Goal: Obtain resource: Download file/media

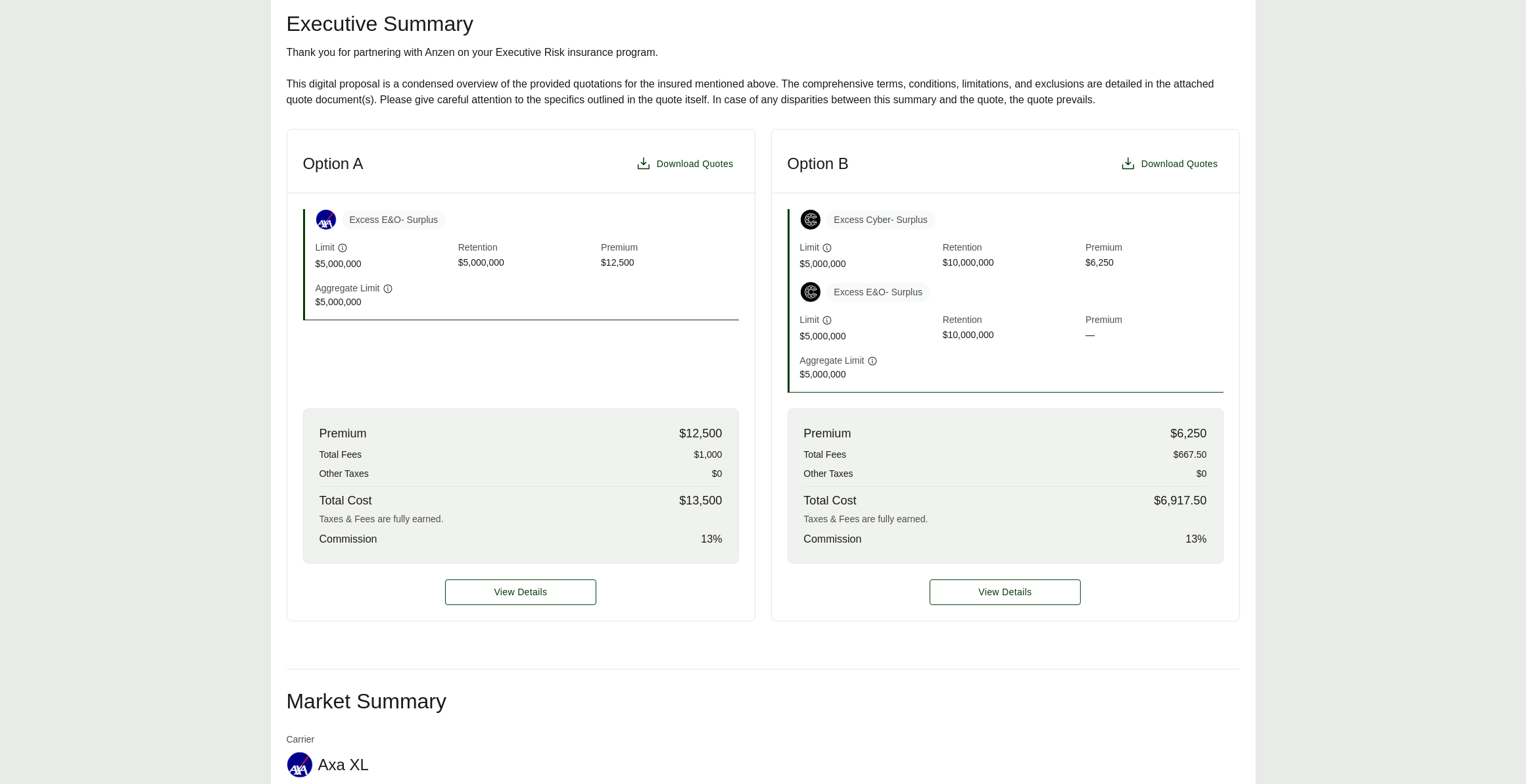
scroll to position [320, 0]
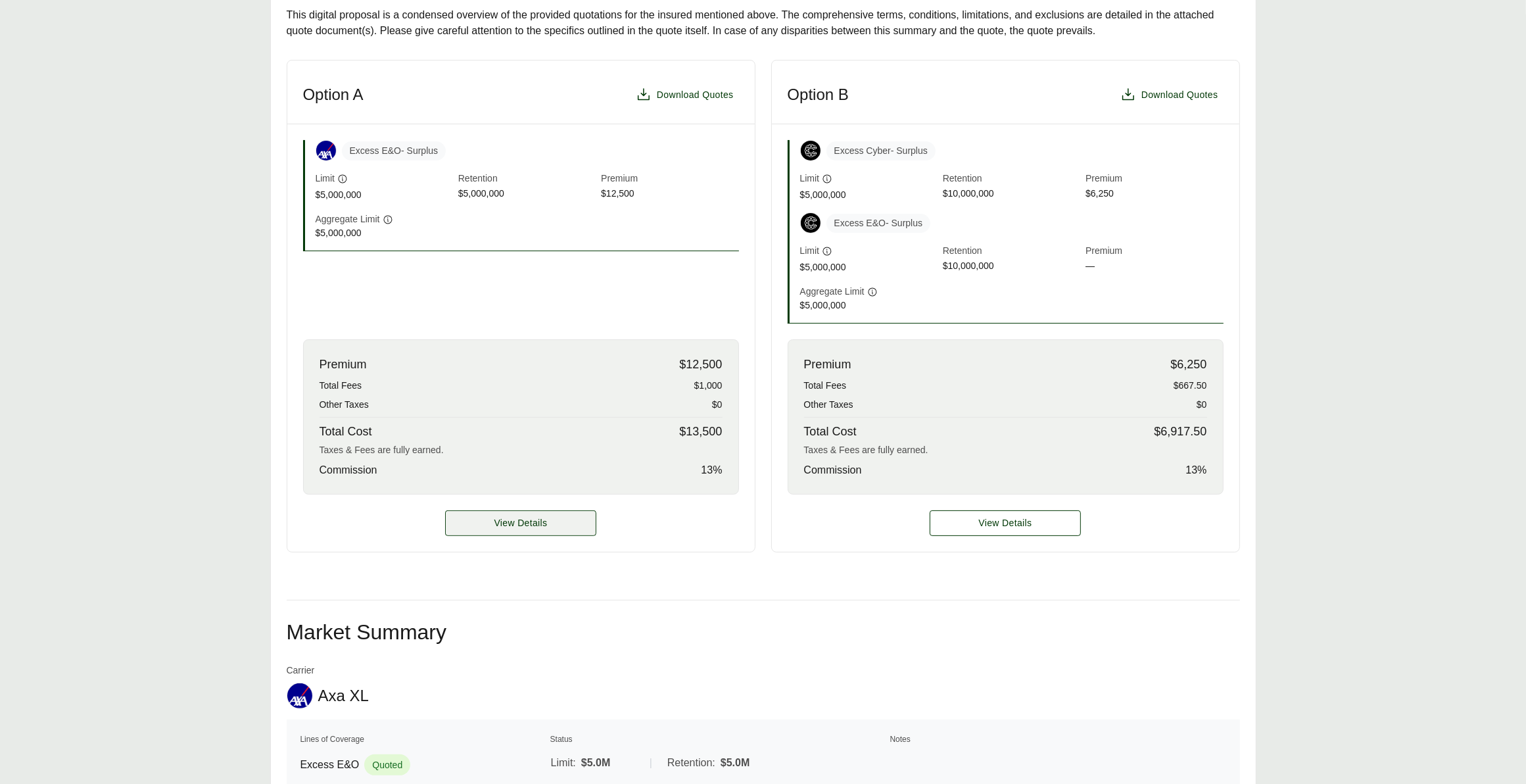
click at [521, 526] on span "View Details" at bounding box center [521, 523] width 53 height 14
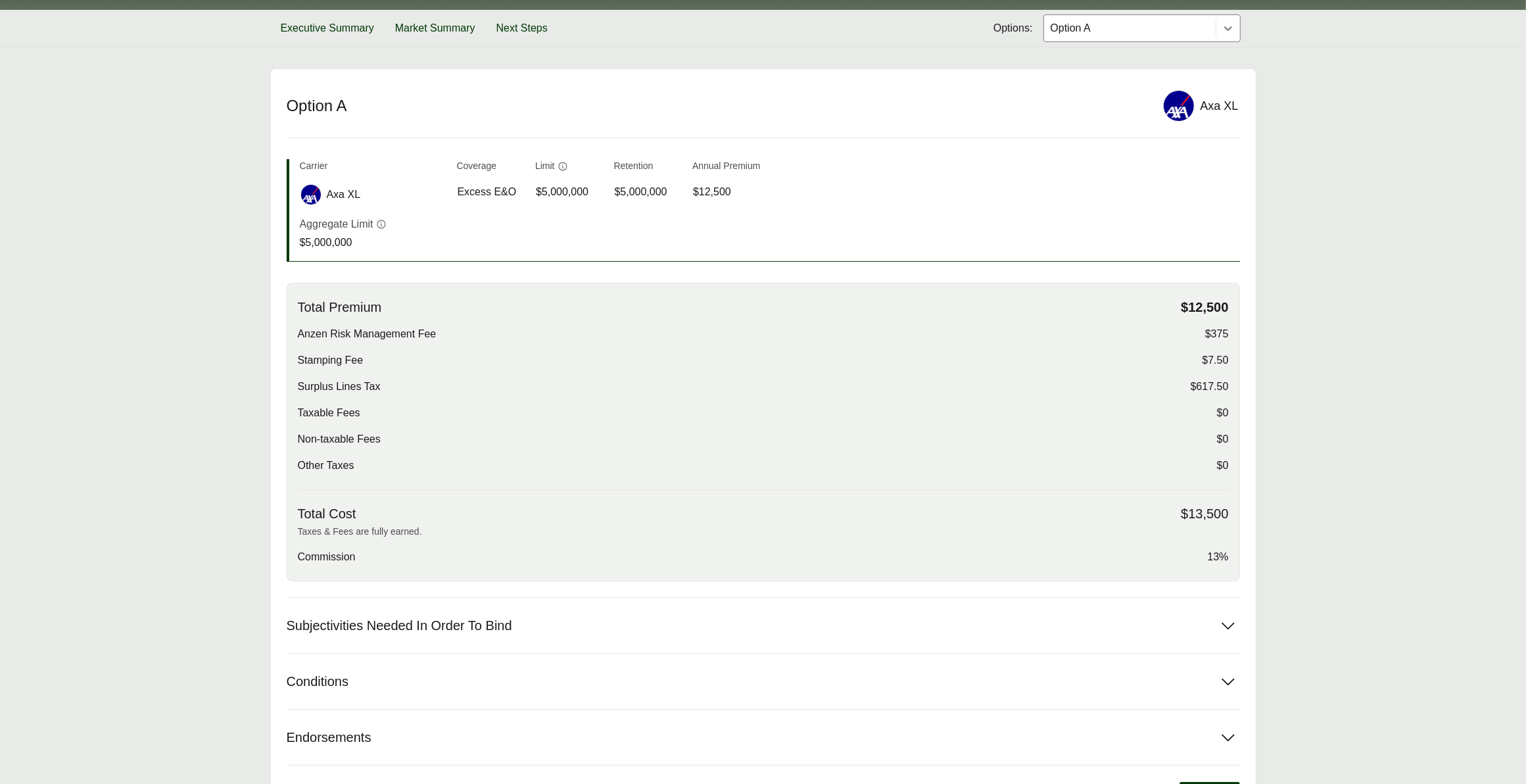
scroll to position [268, 0]
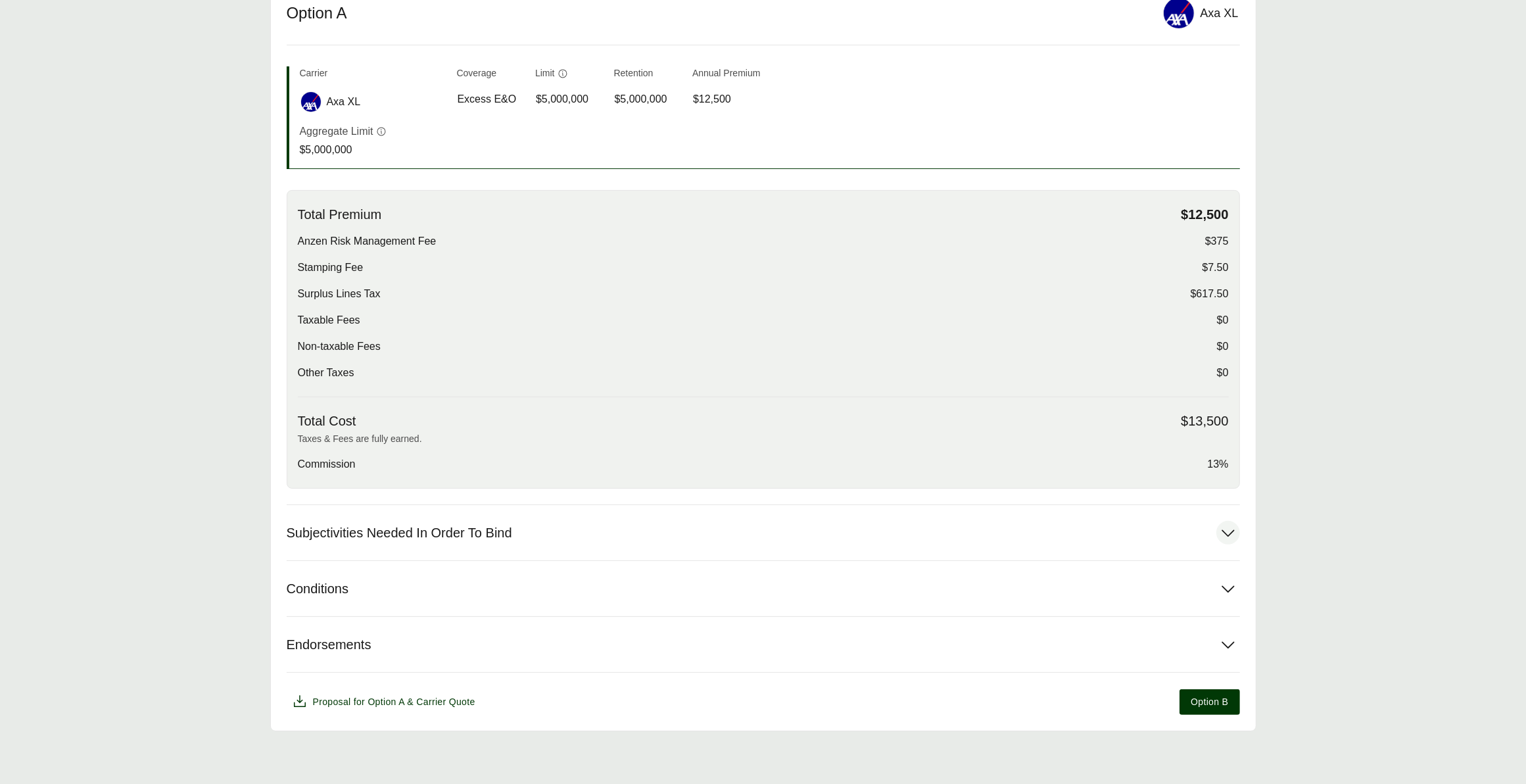
click at [1230, 528] on icon at bounding box center [1228, 533] width 24 height 24
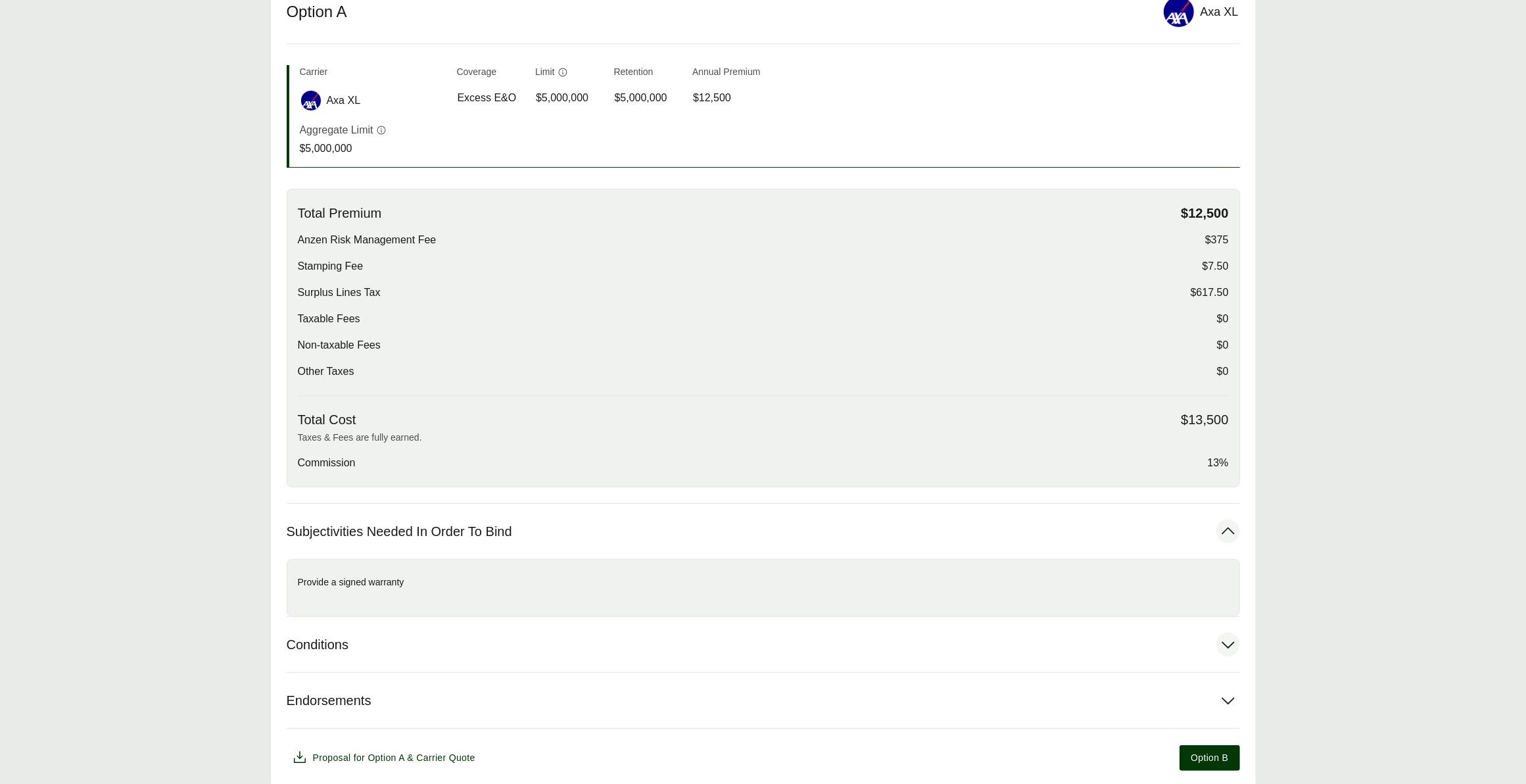
click at [1212, 651] on button "Conditions" at bounding box center [763, 644] width 954 height 55
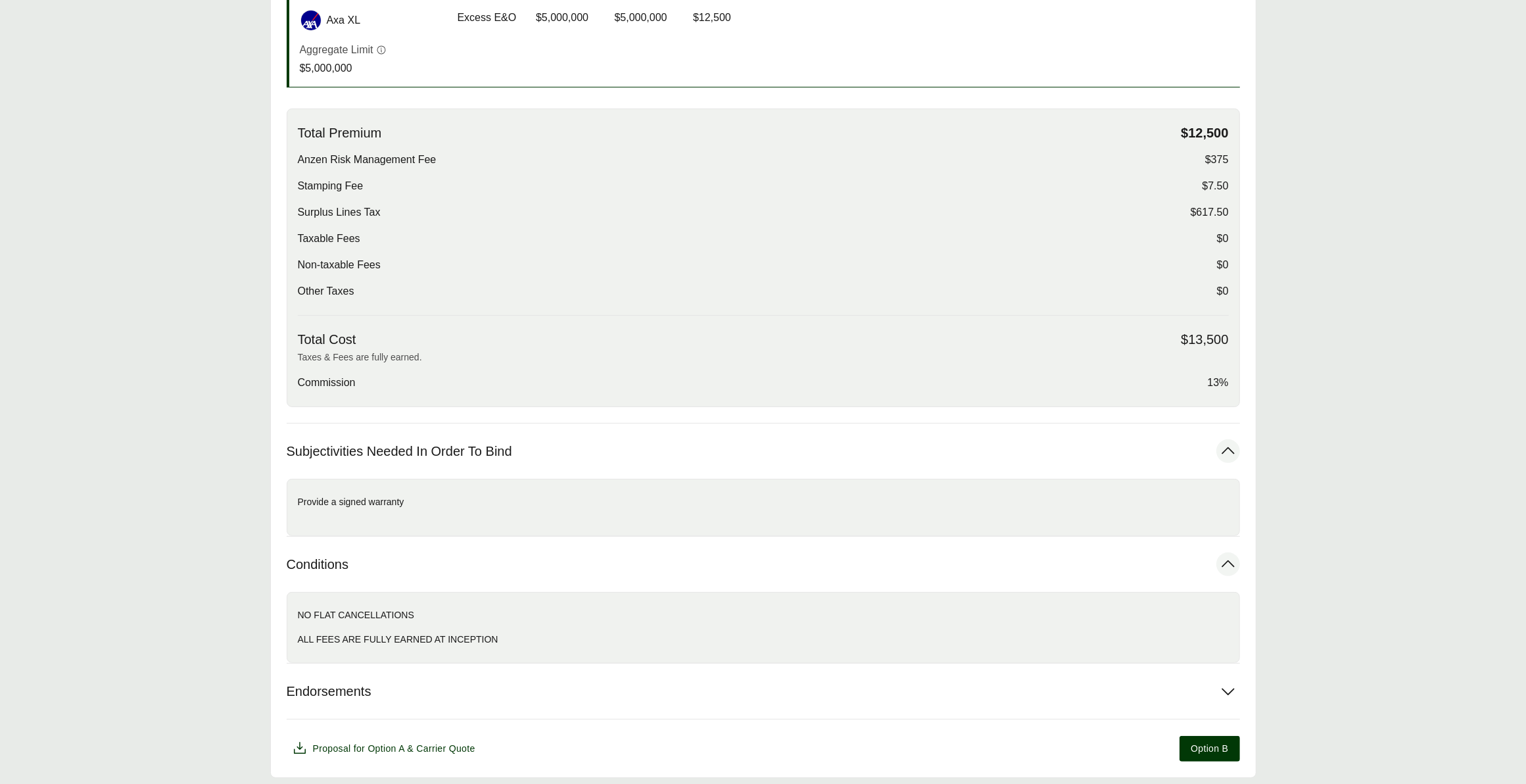
scroll to position [396, 0]
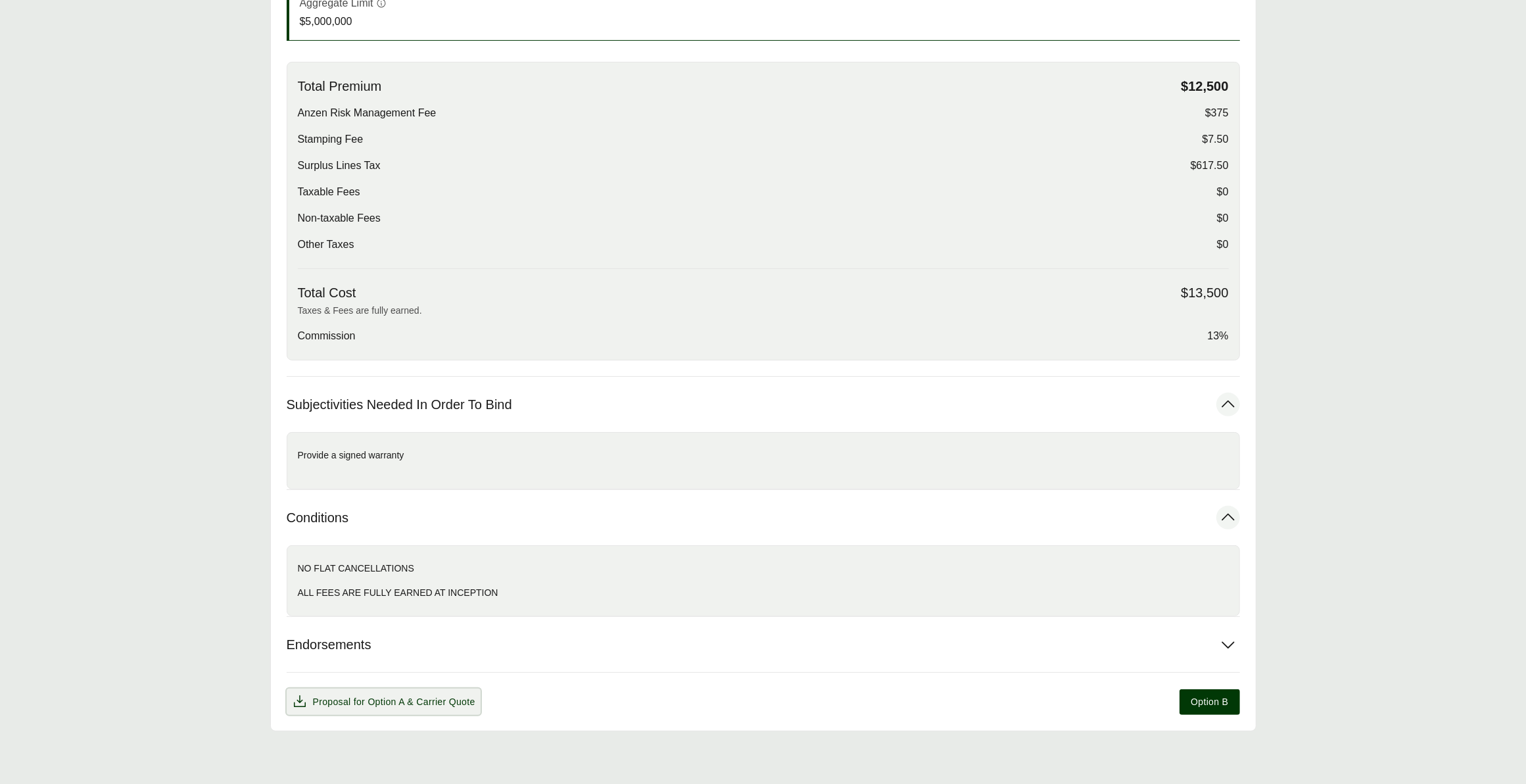
click at [415, 701] on span "& Carrier Quote" at bounding box center [441, 701] width 68 height 11
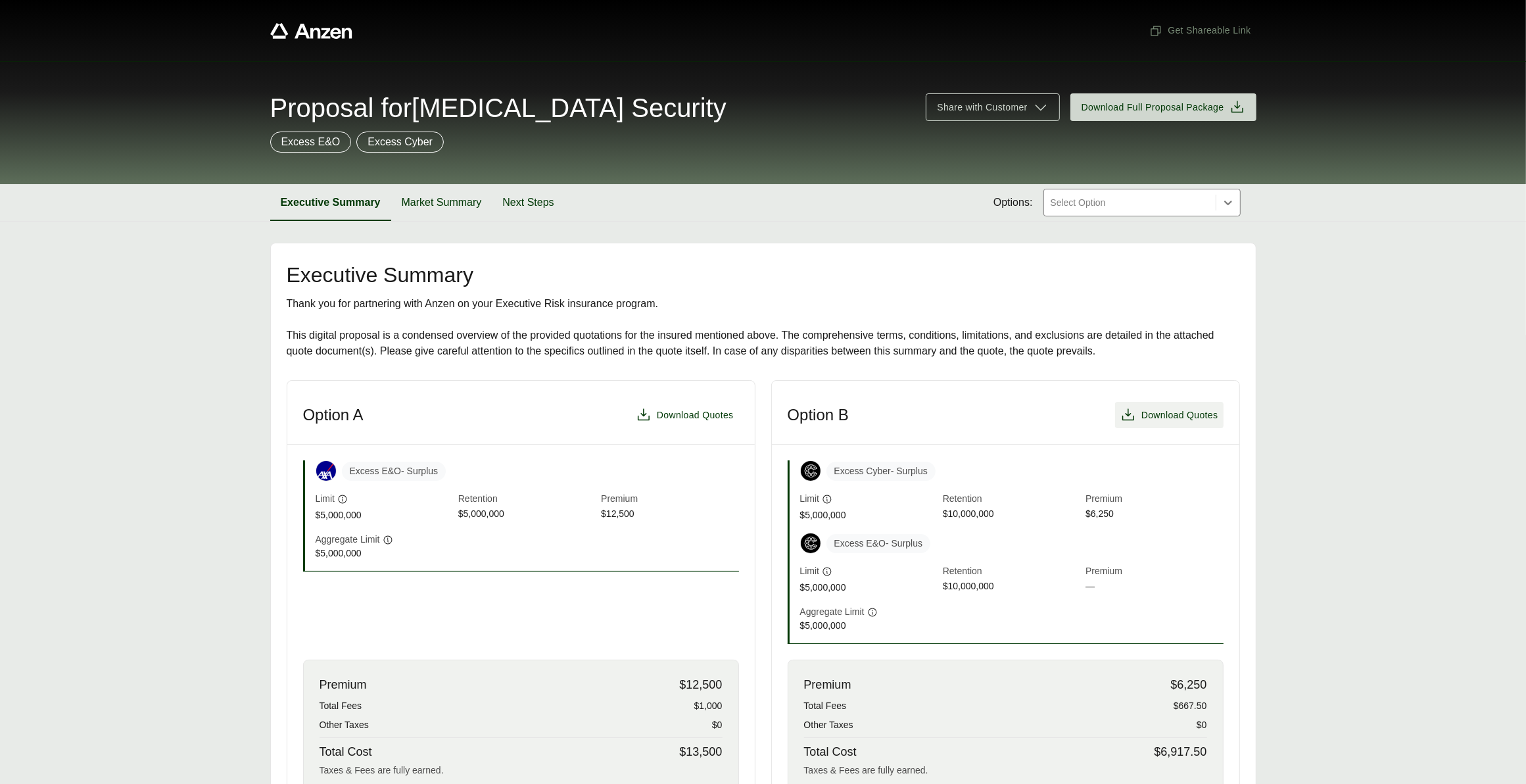
click at [1191, 409] on span "Download Quotes" at bounding box center [1179, 415] width 77 height 14
